Goal: Information Seeking & Learning: Find specific fact

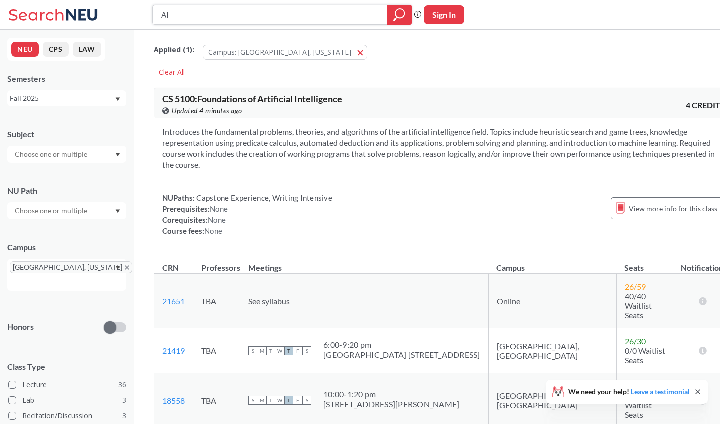
type input "A"
type input "5100"
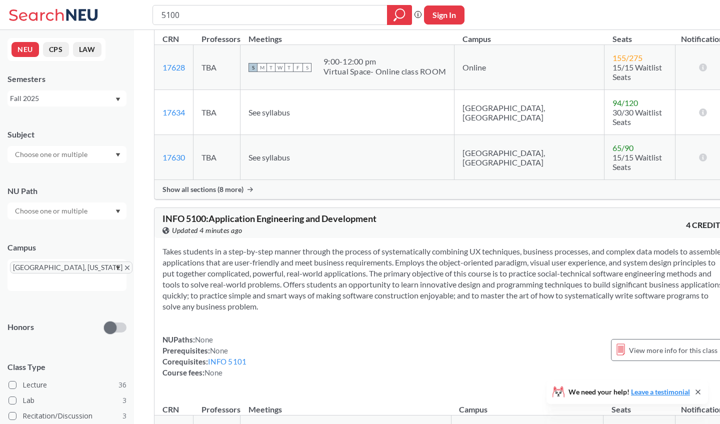
scroll to position [239, 0]
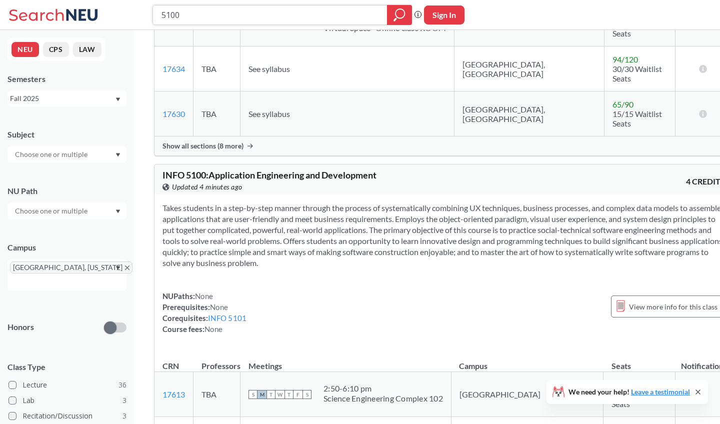
click at [266, 13] on input "5100" at bounding box center [269, 14] width 219 height 17
paste input "search"
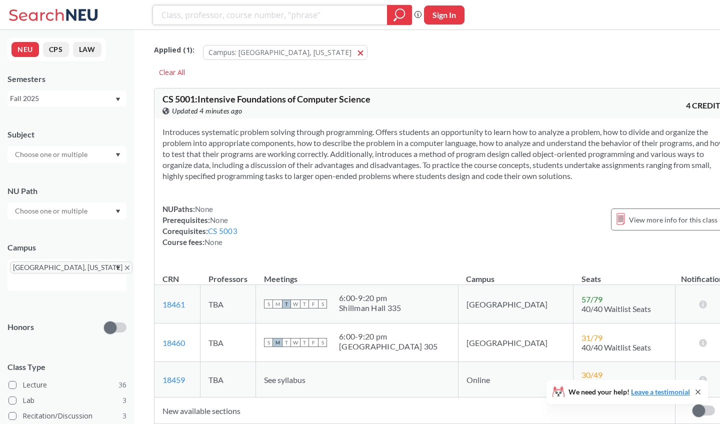
click at [250, 15] on input "search" at bounding box center [269, 14] width 219 height 17
paste input "f"
click at [250, 15] on input "search" at bounding box center [269, 14] width 219 height 17
type input "foundatio"
type input "artificial intelligence"
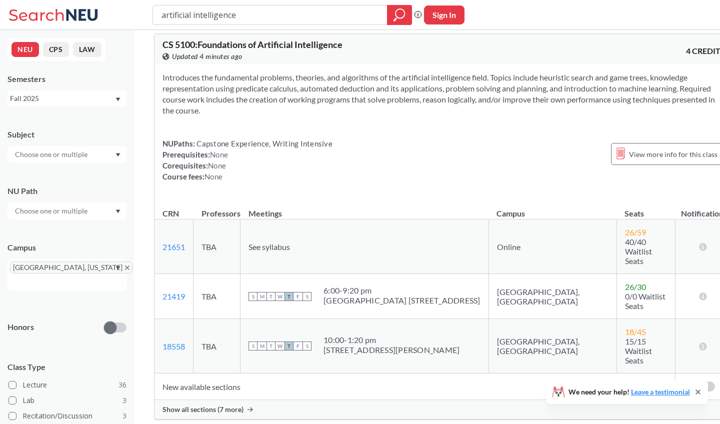
scroll to position [60, 0]
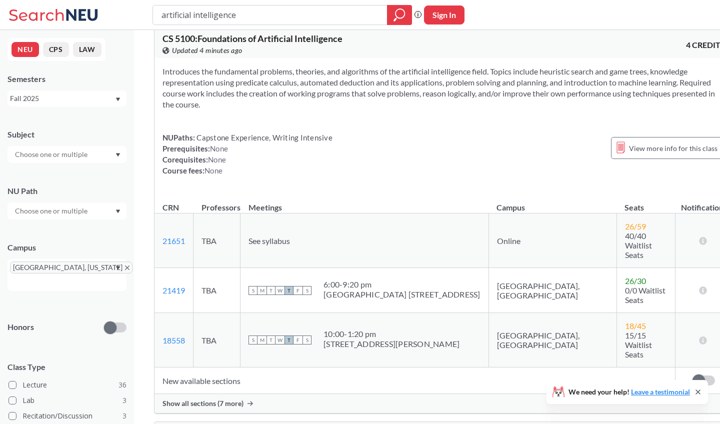
click at [255, 394] on div "Show all sections (7 more)" at bounding box center [443, 403] width 578 height 19
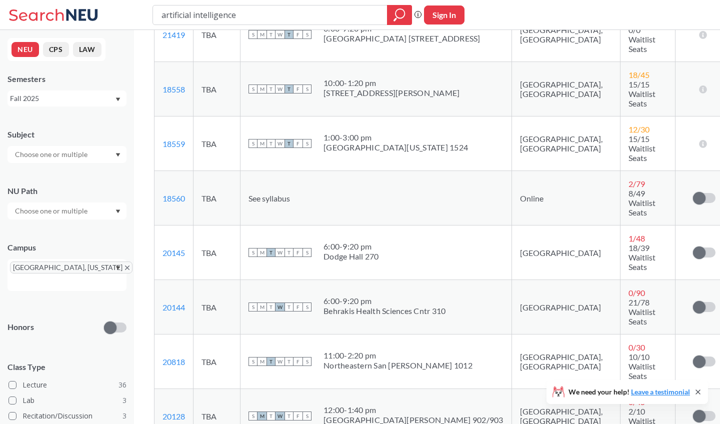
scroll to position [322, 0]
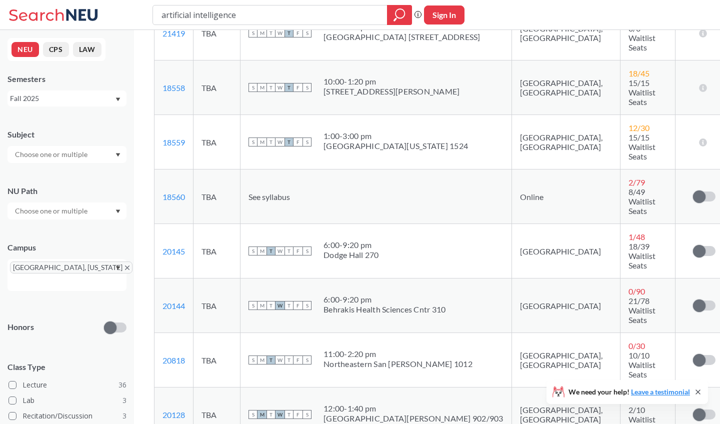
copy link "18561"
drag, startPoint x: 188, startPoint y: 312, endPoint x: 161, endPoint y: 314, distance: 27.0
click at [282, 17] on input "artificial intelligence" at bounding box center [269, 14] width 219 height 17
type input "5800"
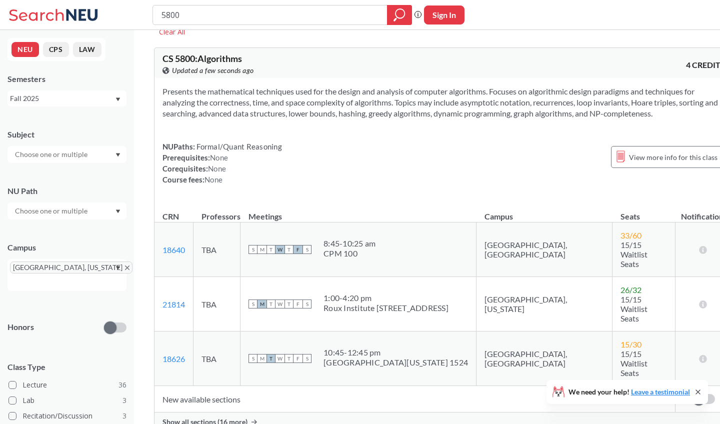
scroll to position [39, 0]
click at [228, 418] on span "Show all sections (16 more)" at bounding box center [204, 422] width 85 height 9
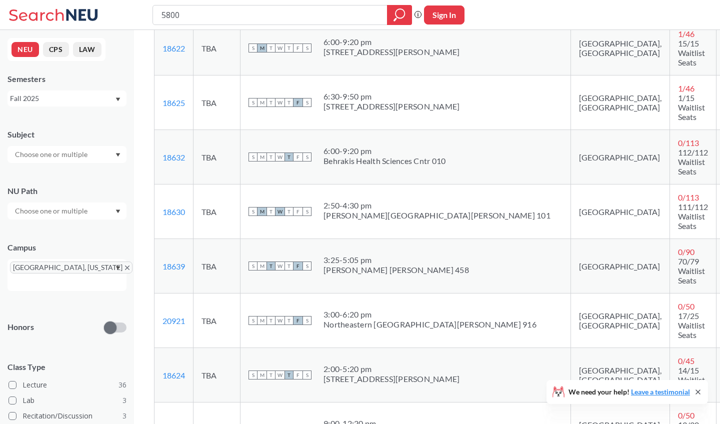
scroll to position [713, 0]
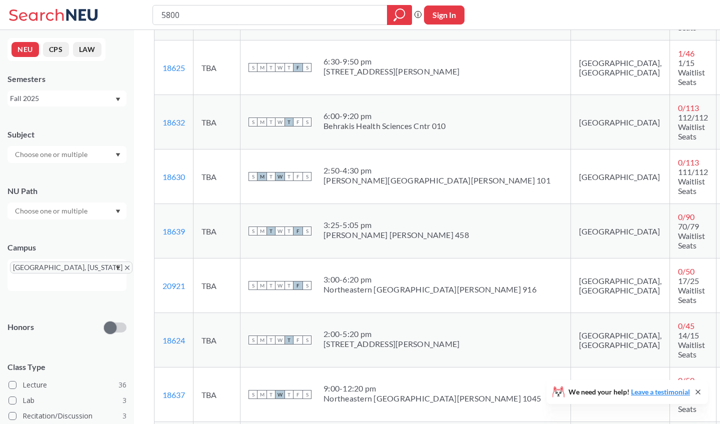
click at [221, 17] on input "5800" at bounding box center [269, 14] width 219 height 17
paste input "search"
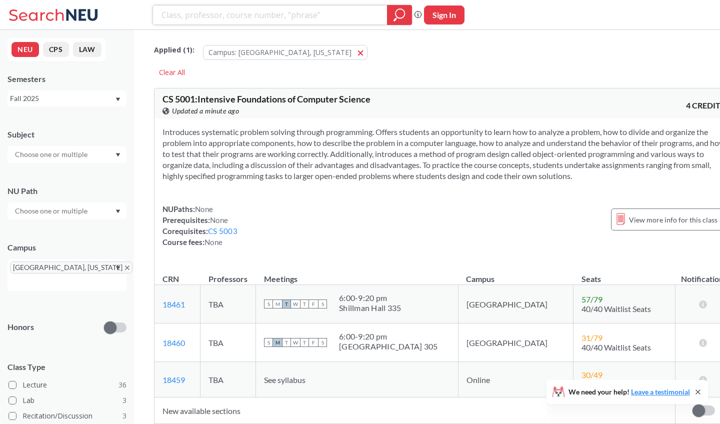
click at [233, 8] on input "search" at bounding box center [269, 14] width 219 height 17
type input "5130"
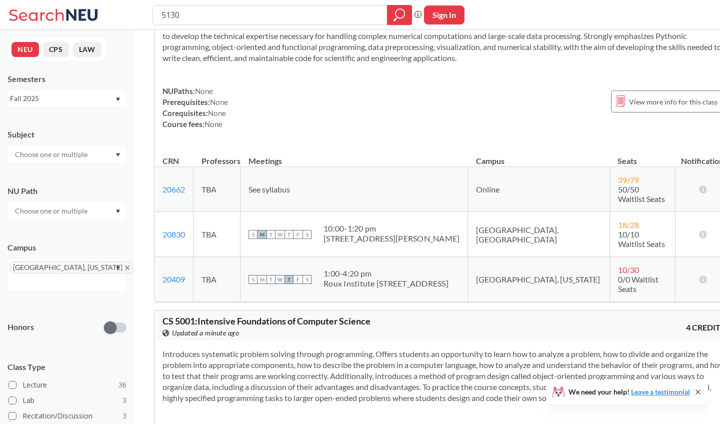
scroll to position [418, 0]
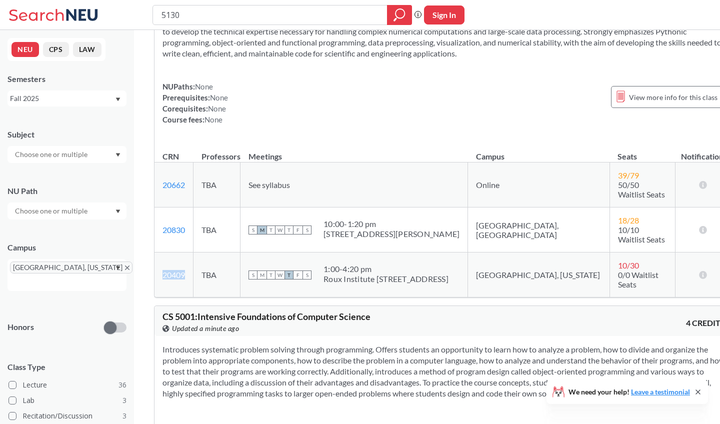
copy link "20409"
drag, startPoint x: 186, startPoint y: 231, endPoint x: 163, endPoint y: 231, distance: 23.0
click at [163, 252] on td "20409 View this section on Banner." at bounding box center [173, 274] width 39 height 45
click at [242, 15] on input "5130" at bounding box center [269, 14] width 219 height 17
type input "5010"
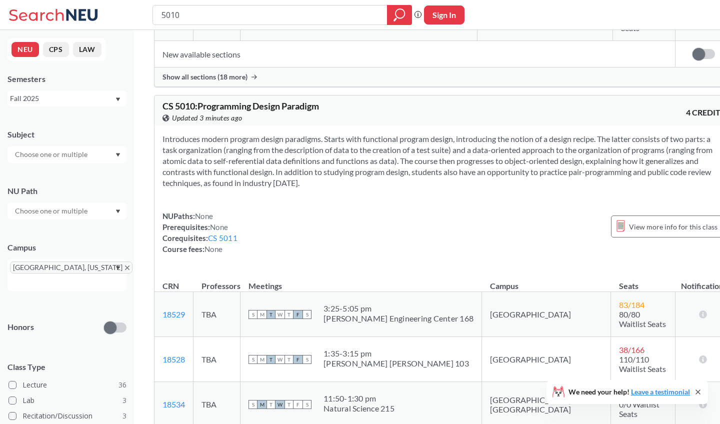
scroll to position [362, 0]
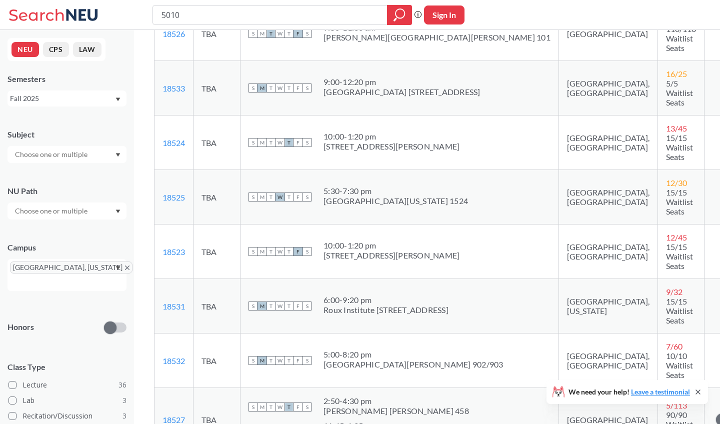
scroll to position [771, 0]
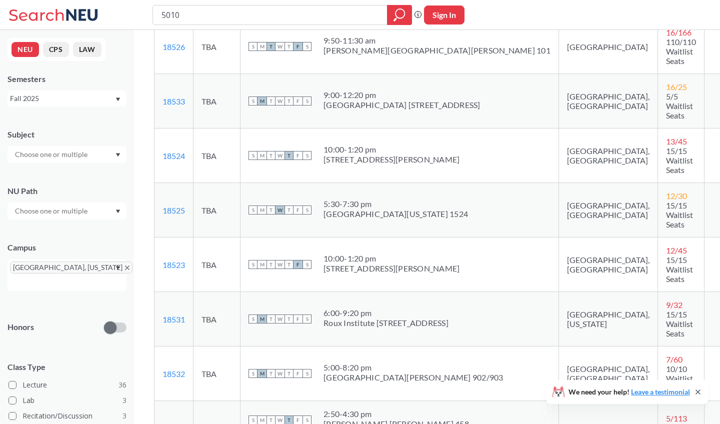
copy link "18530"
drag, startPoint x: 187, startPoint y: 304, endPoint x: 162, endPoint y: 304, distance: 25.0
copy link "18531"
drag, startPoint x: 187, startPoint y: 162, endPoint x: 159, endPoint y: 162, distance: 27.5
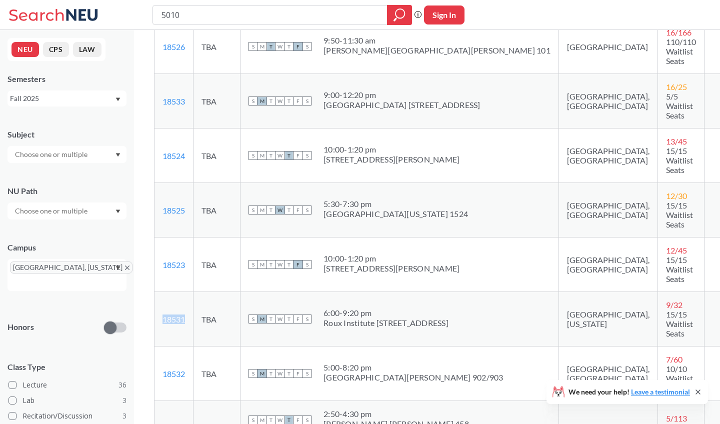
click at [159, 292] on td "18531 View this section on Banner." at bounding box center [173, 319] width 39 height 54
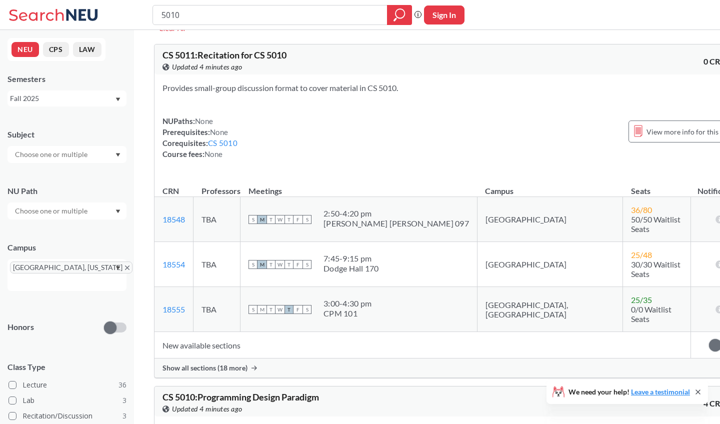
scroll to position [47, 0]
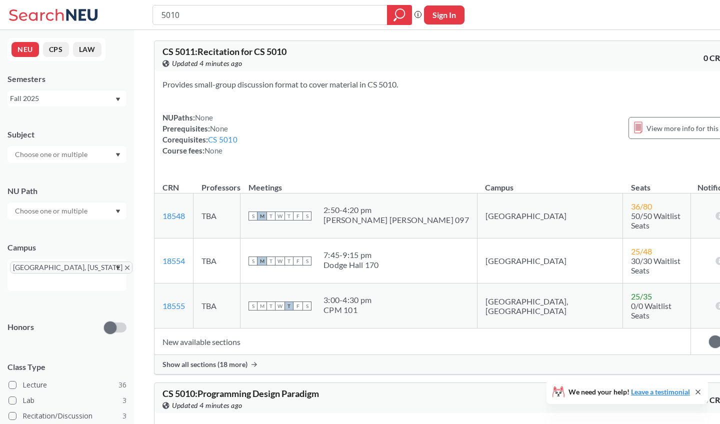
click at [213, 360] on span "Show all sections (18 more)" at bounding box center [204, 364] width 85 height 9
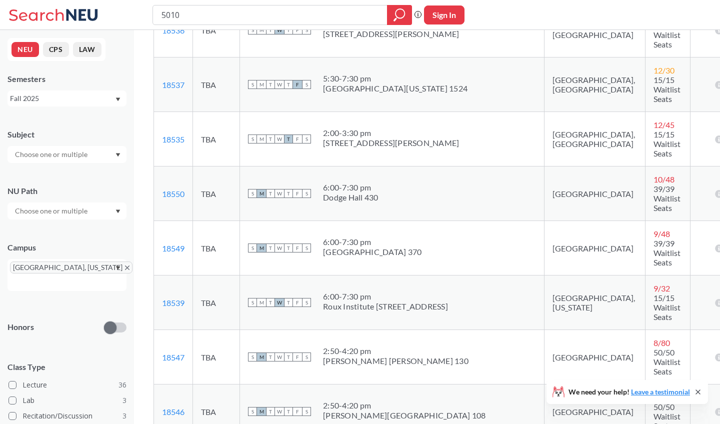
scroll to position [619, 0]
copy link "18539"
drag, startPoint x: 190, startPoint y: 101, endPoint x: 163, endPoint y: 101, distance: 27.0
click at [163, 275] on td "18539 View this section on Banner." at bounding box center [173, 302] width 39 height 54
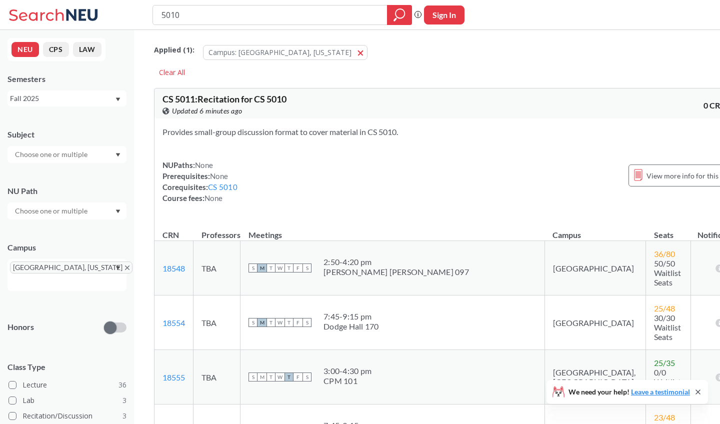
scroll to position [0, 0]
click at [222, 187] on link "CS 5010" at bounding box center [222, 186] width 29 height 9
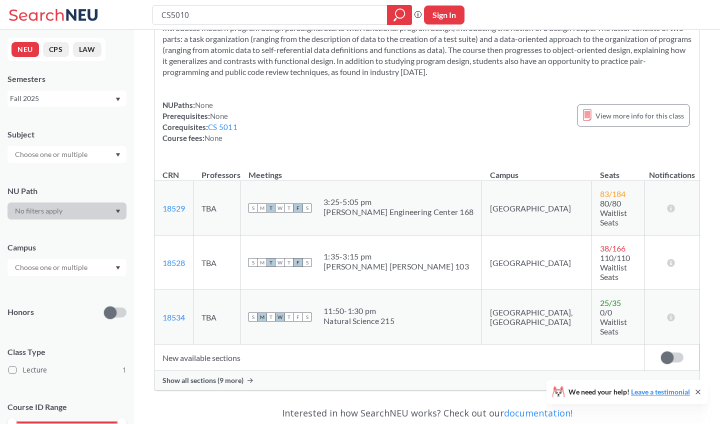
scroll to position [60, 0]
click at [239, 375] on span "Show all sections (9 more)" at bounding box center [202, 379] width 81 height 9
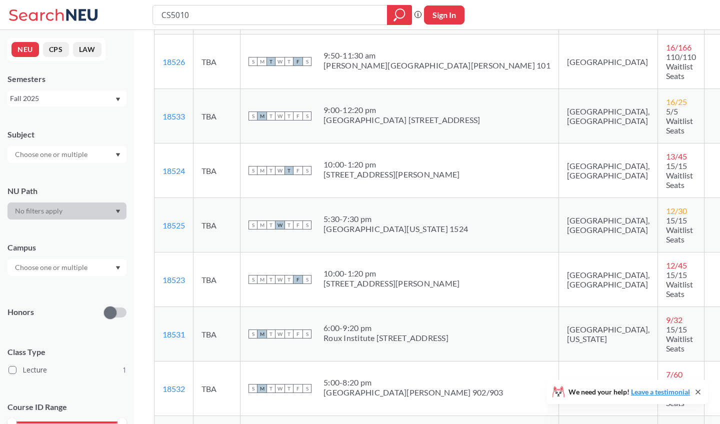
scroll to position [419, 0]
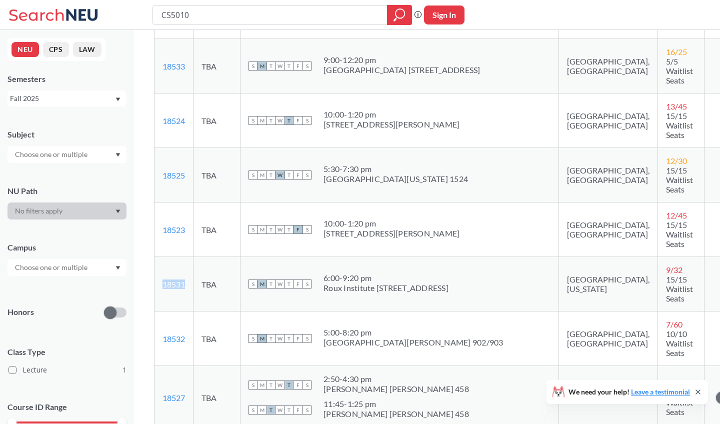
copy link "18531"
drag, startPoint x: 188, startPoint y: 148, endPoint x: 156, endPoint y: 148, distance: 32.5
click at [156, 257] on td "18531 View this section on Banner." at bounding box center [173, 284] width 39 height 54
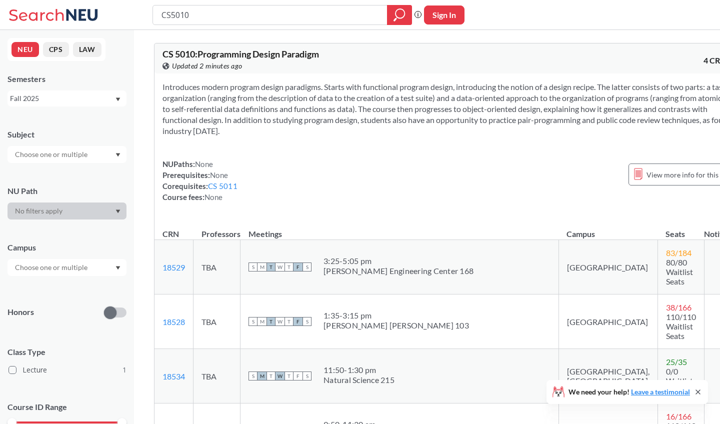
scroll to position [0, 0]
click at [228, 59] on div "CS 5010 : Programming Design Paradigm View this course on Banner. Updated 2 min…" at bounding box center [307, 60] width 290 height 22
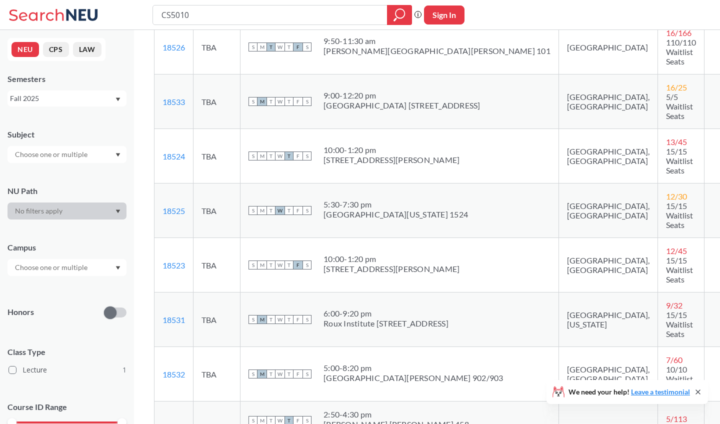
scroll to position [381, 0]
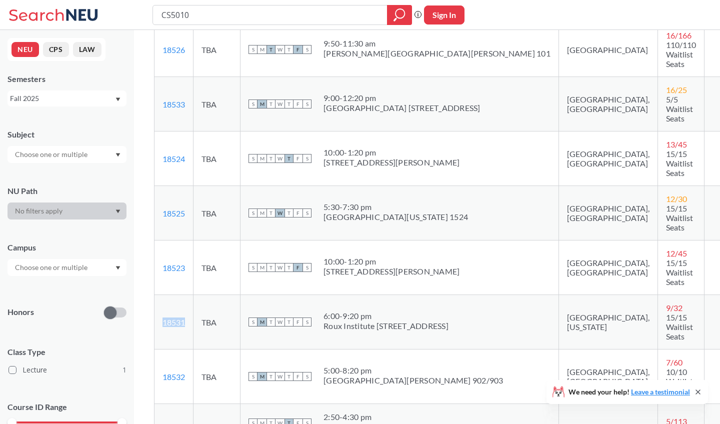
copy link "18531"
drag, startPoint x: 187, startPoint y: 185, endPoint x: 160, endPoint y: 185, distance: 27.5
click at [160, 295] on td "18531 View this section on Banner." at bounding box center [173, 322] width 39 height 54
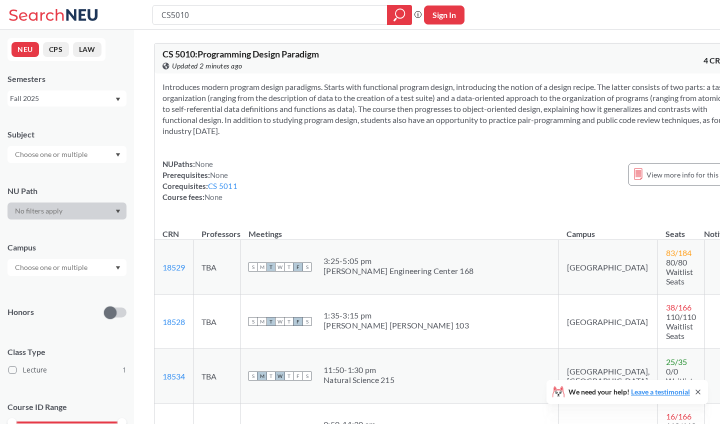
scroll to position [0, 0]
click at [219, 185] on link "CS 5011" at bounding box center [222, 185] width 29 height 9
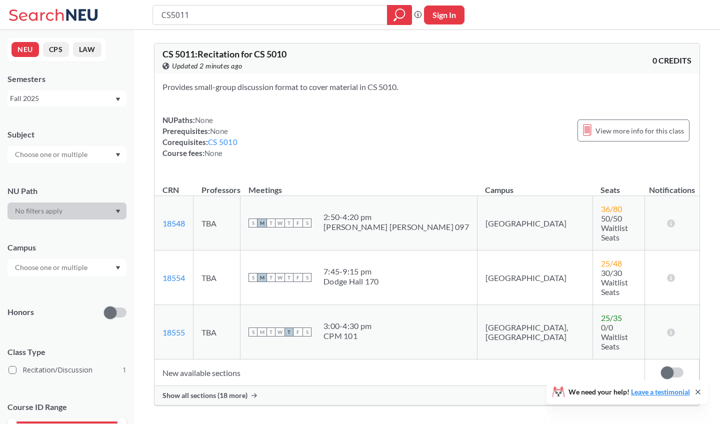
click at [196, 391] on span "Show all sections (18 more)" at bounding box center [204, 395] width 85 height 9
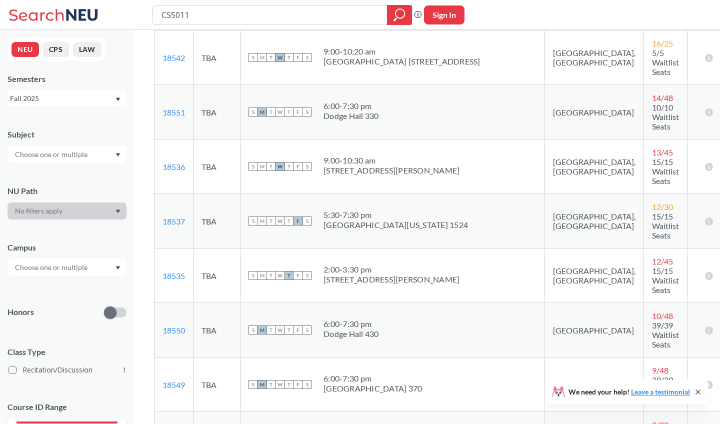
scroll to position [439, 0]
copy link "18539"
drag, startPoint x: 187, startPoint y: 240, endPoint x: 161, endPoint y: 238, distance: 26.1
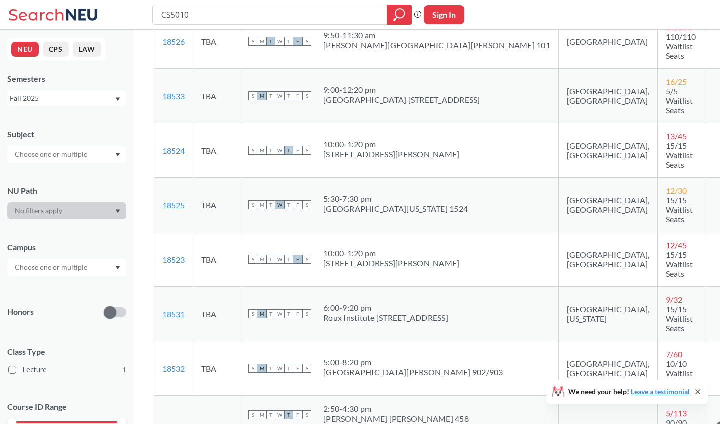
scroll to position [387, 0]
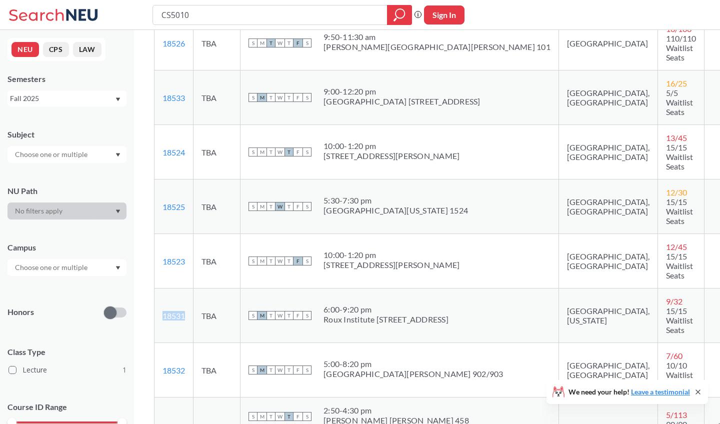
copy link "18531"
drag, startPoint x: 189, startPoint y: 180, endPoint x: 163, endPoint y: 180, distance: 26.0
click at [163, 288] on td "18531 View this section on Banner." at bounding box center [173, 315] width 39 height 54
copy link "18530"
drag, startPoint x: 189, startPoint y: 319, endPoint x: 162, endPoint y: 319, distance: 27.0
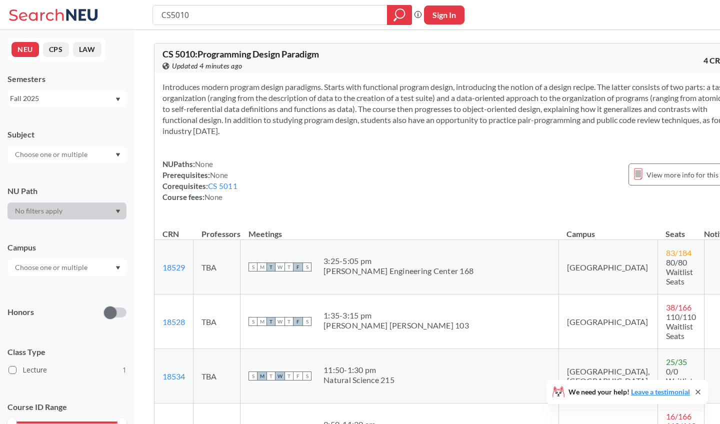
scroll to position [0, 0]
click at [194, 16] on input "CS5010" at bounding box center [269, 14] width 219 height 17
click at [228, 186] on link "CS 5011" at bounding box center [222, 185] width 29 height 9
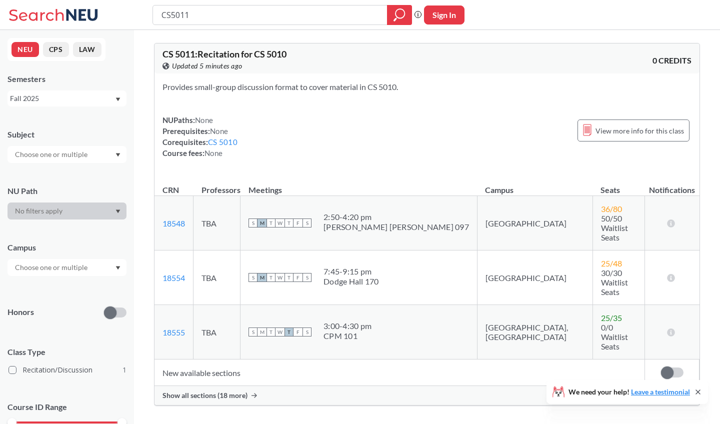
click at [178, 391] on span "Show all sections (18 more)" at bounding box center [204, 395] width 85 height 9
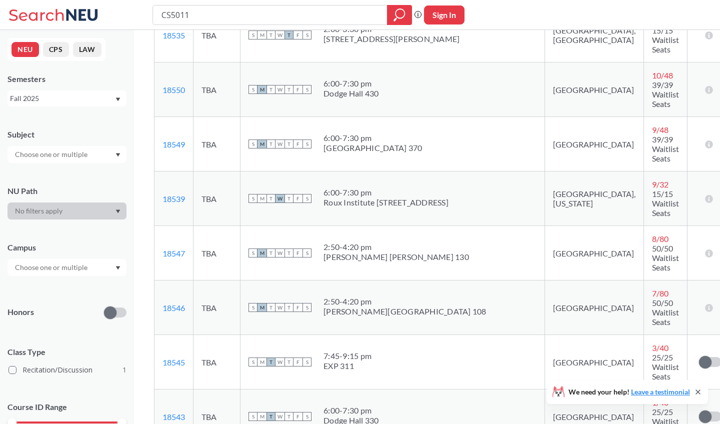
scroll to position [676, 0]
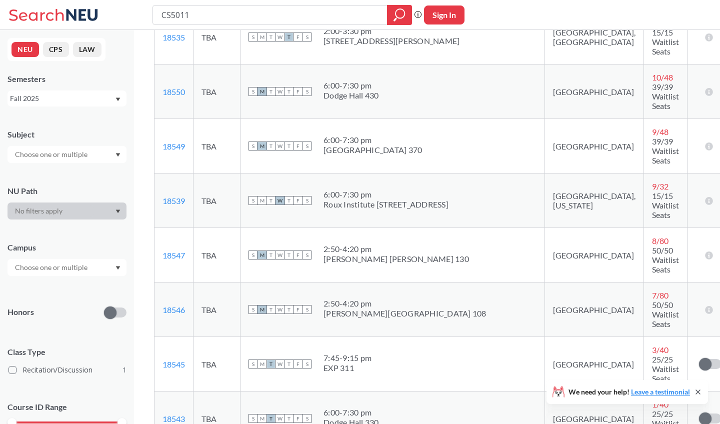
drag, startPoint x: 190, startPoint y: 232, endPoint x: 158, endPoint y: 230, distance: 32.0
click at [192, 15] on input "CS5011" at bounding box center [269, 14] width 219 height 17
type input "CS5800"
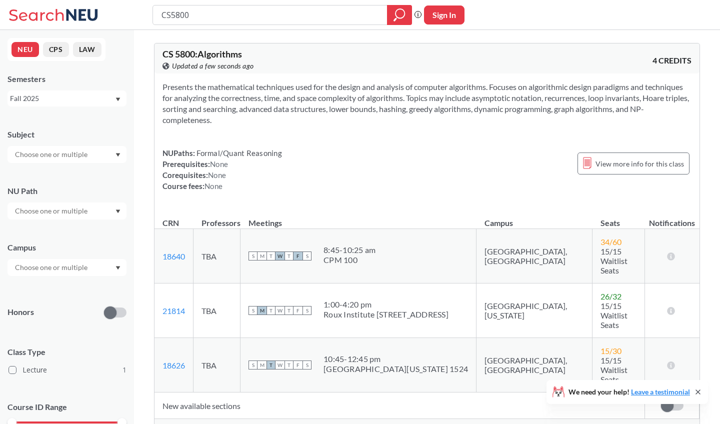
click at [182, 423] on span "Show all sections (16 more)" at bounding box center [204, 428] width 85 height 9
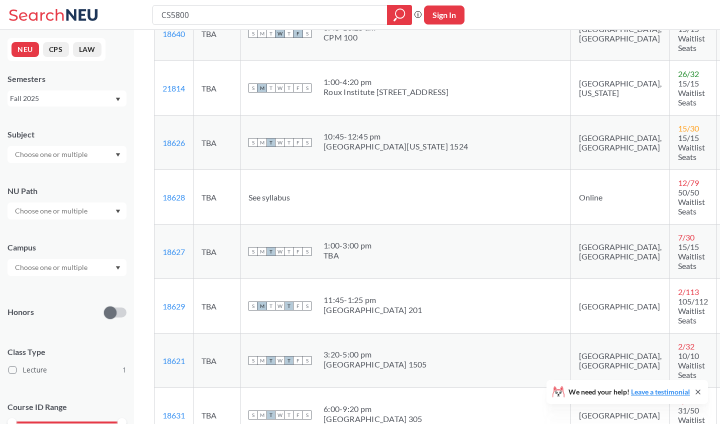
scroll to position [101, 0]
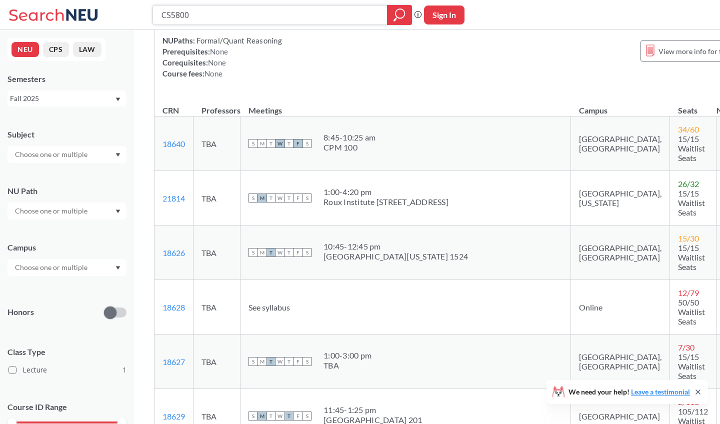
click at [207, 13] on input "CS5800" at bounding box center [269, 14] width 219 height 17
type input "CS5100"
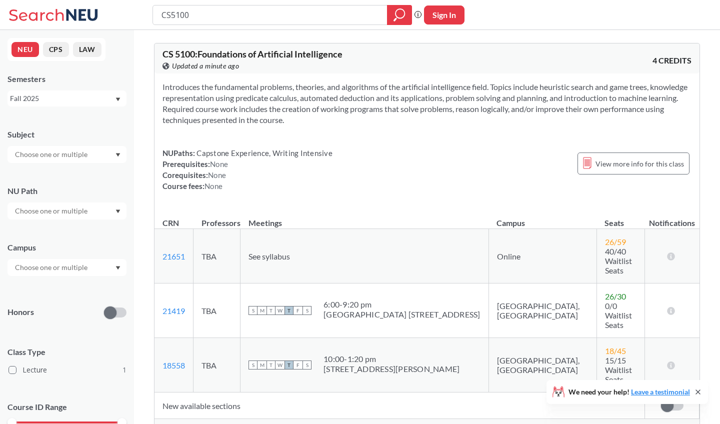
click at [188, 423] on span "Show all sections (7 more)" at bounding box center [202, 428] width 81 height 9
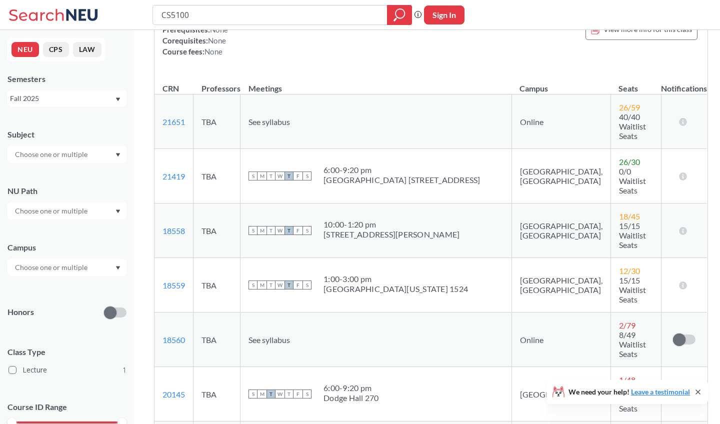
scroll to position [133, 0]
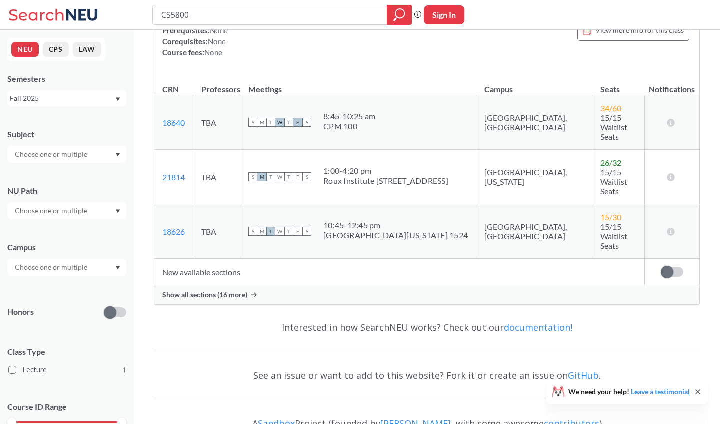
scroll to position [101, 0]
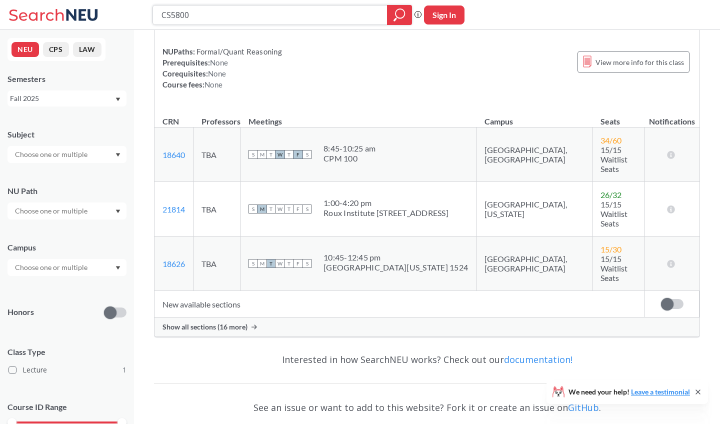
click at [198, 11] on input "CS5800" at bounding box center [269, 14] width 219 height 17
type input "CS5130"
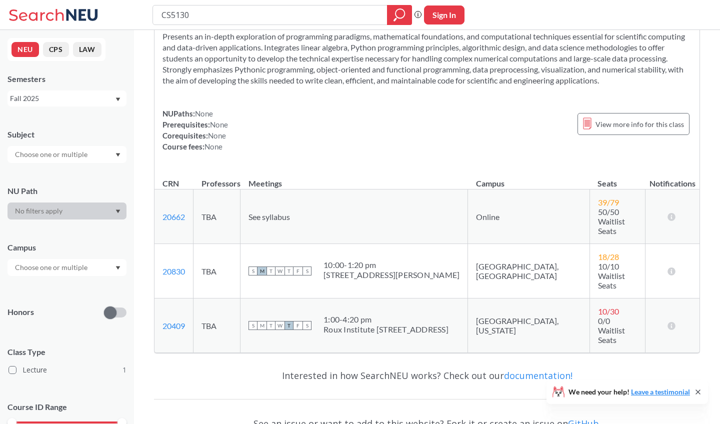
scroll to position [50, 0]
type input "CS5800"
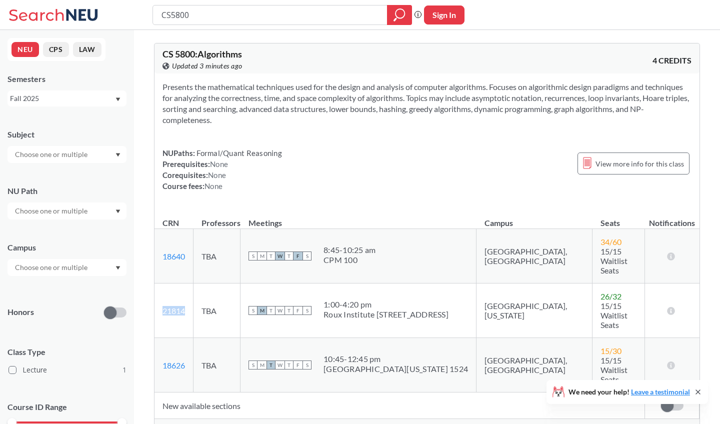
drag, startPoint x: 188, startPoint y: 286, endPoint x: 164, endPoint y: 286, distance: 24.0
click at [164, 286] on td "21814 View this section on Banner." at bounding box center [173, 310] width 39 height 54
